Goal: Navigation & Orientation: Find specific page/section

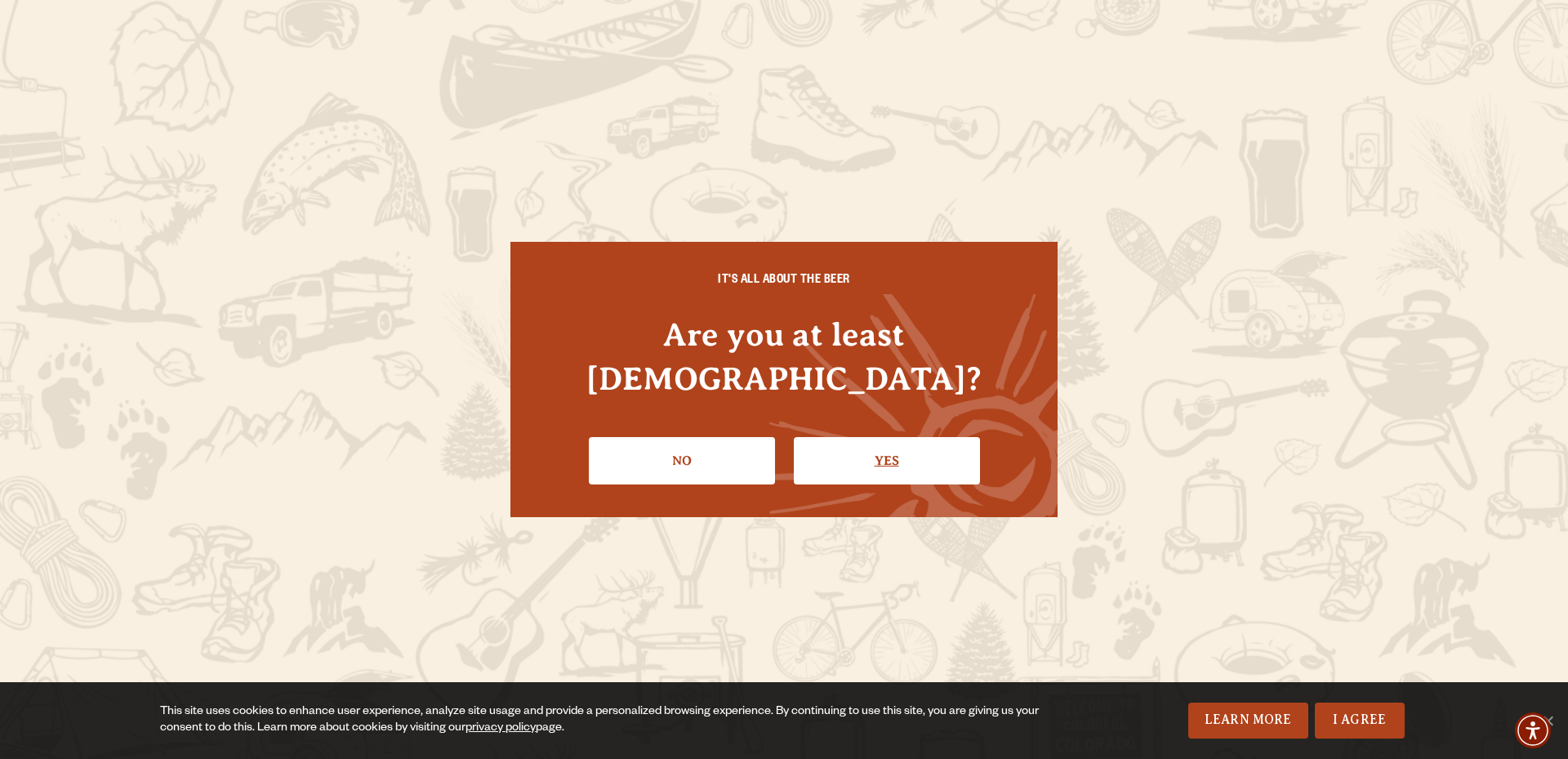
click at [881, 437] on link "Yes" at bounding box center [886, 460] width 186 height 48
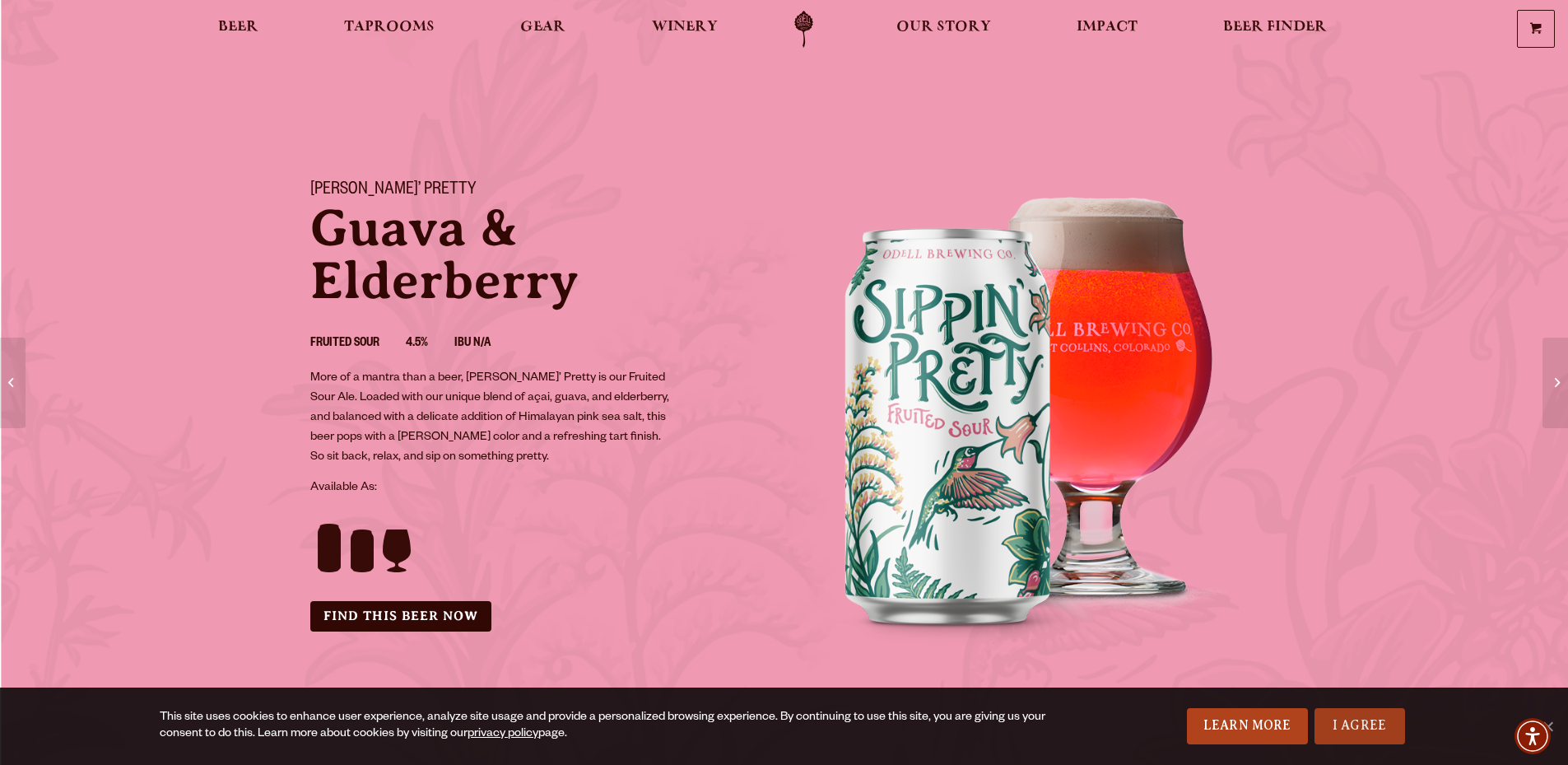
click at [1357, 714] on link "I Agree" at bounding box center [1360, 726] width 90 height 36
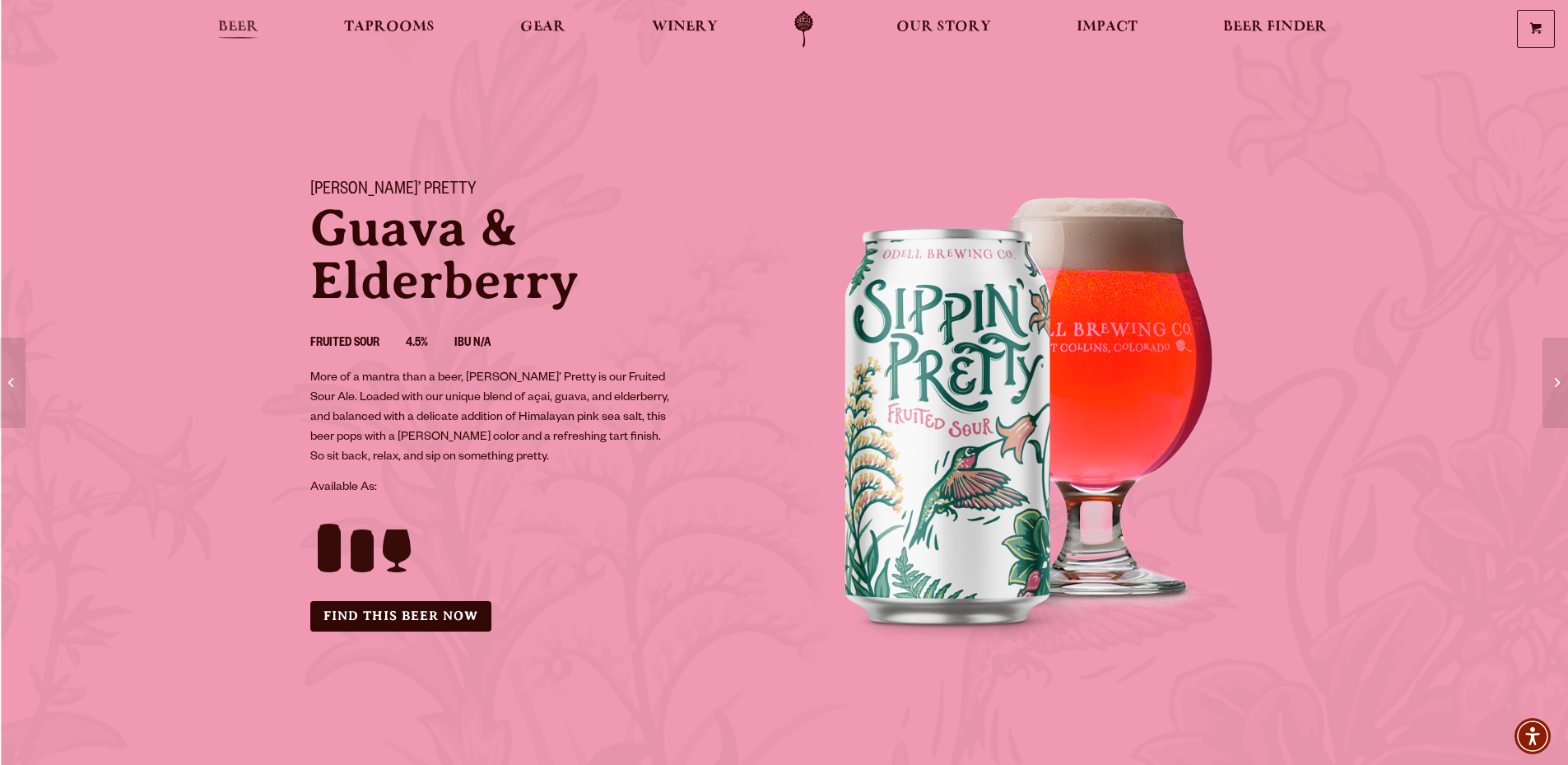
click at [236, 26] on span "Beer" at bounding box center [238, 27] width 40 height 13
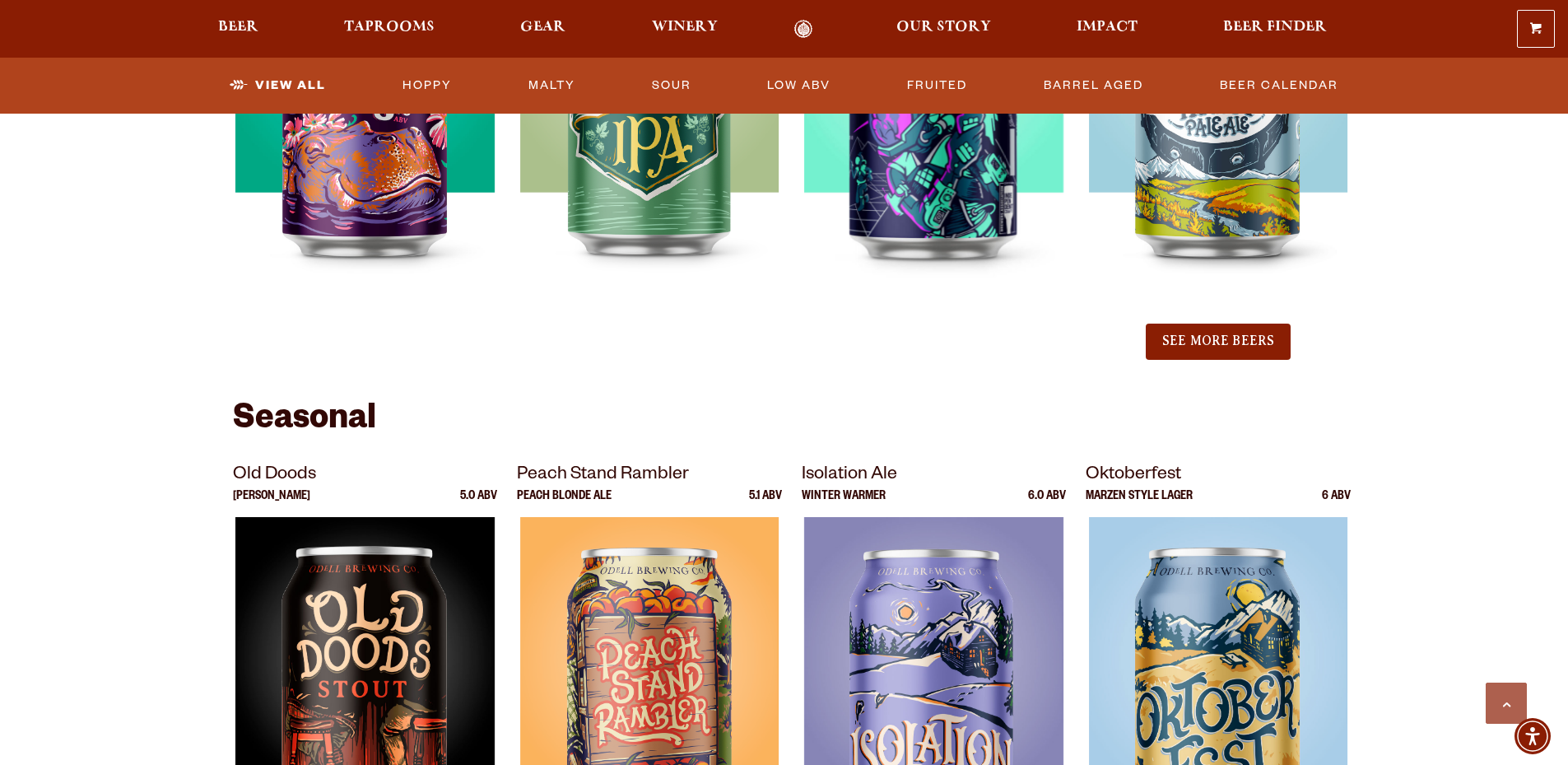
scroll to position [1647, 0]
